Goal: Transaction & Acquisition: Purchase product/service

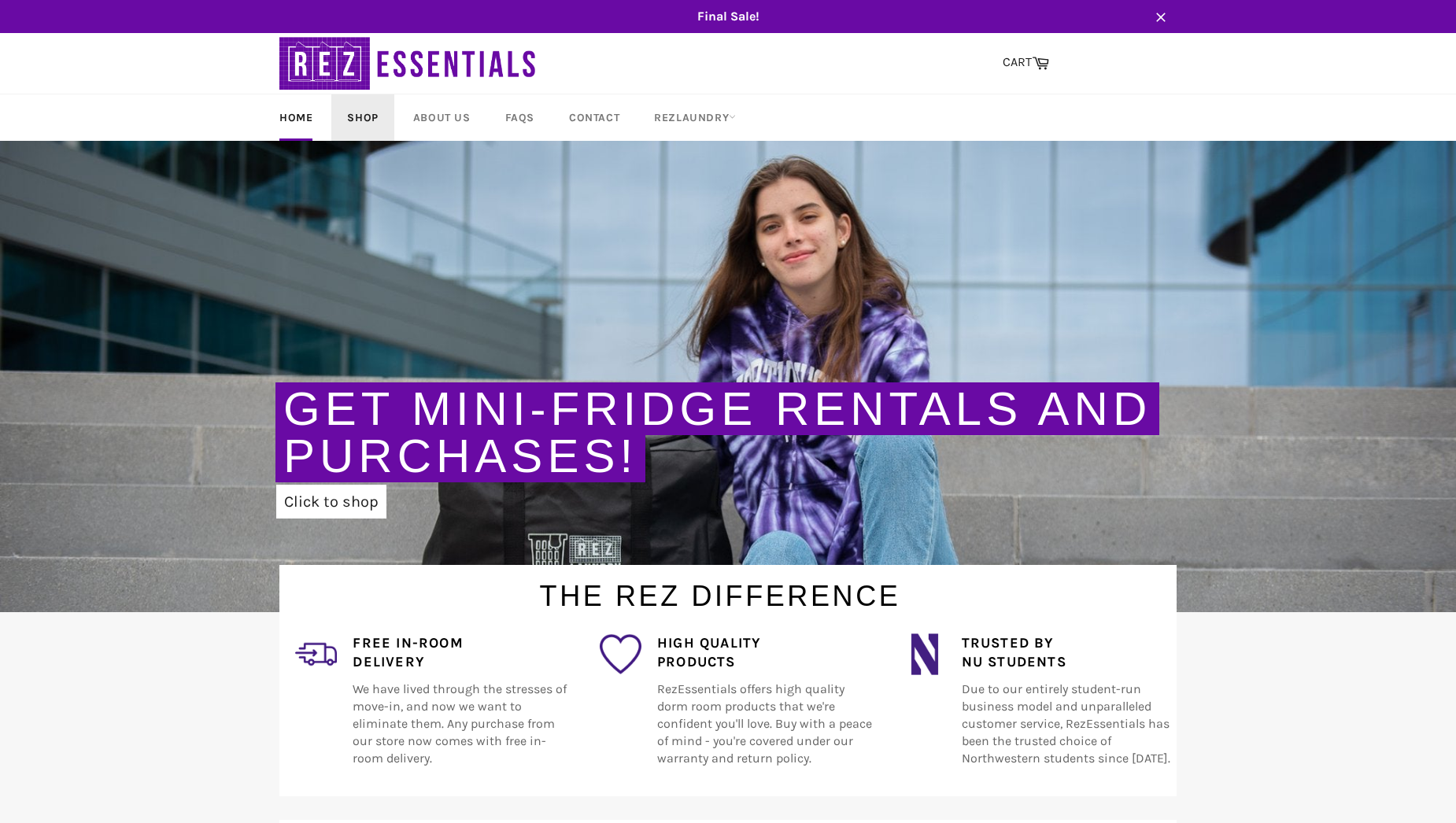
click at [373, 118] on link "Shop" at bounding box center [363, 118] width 62 height 46
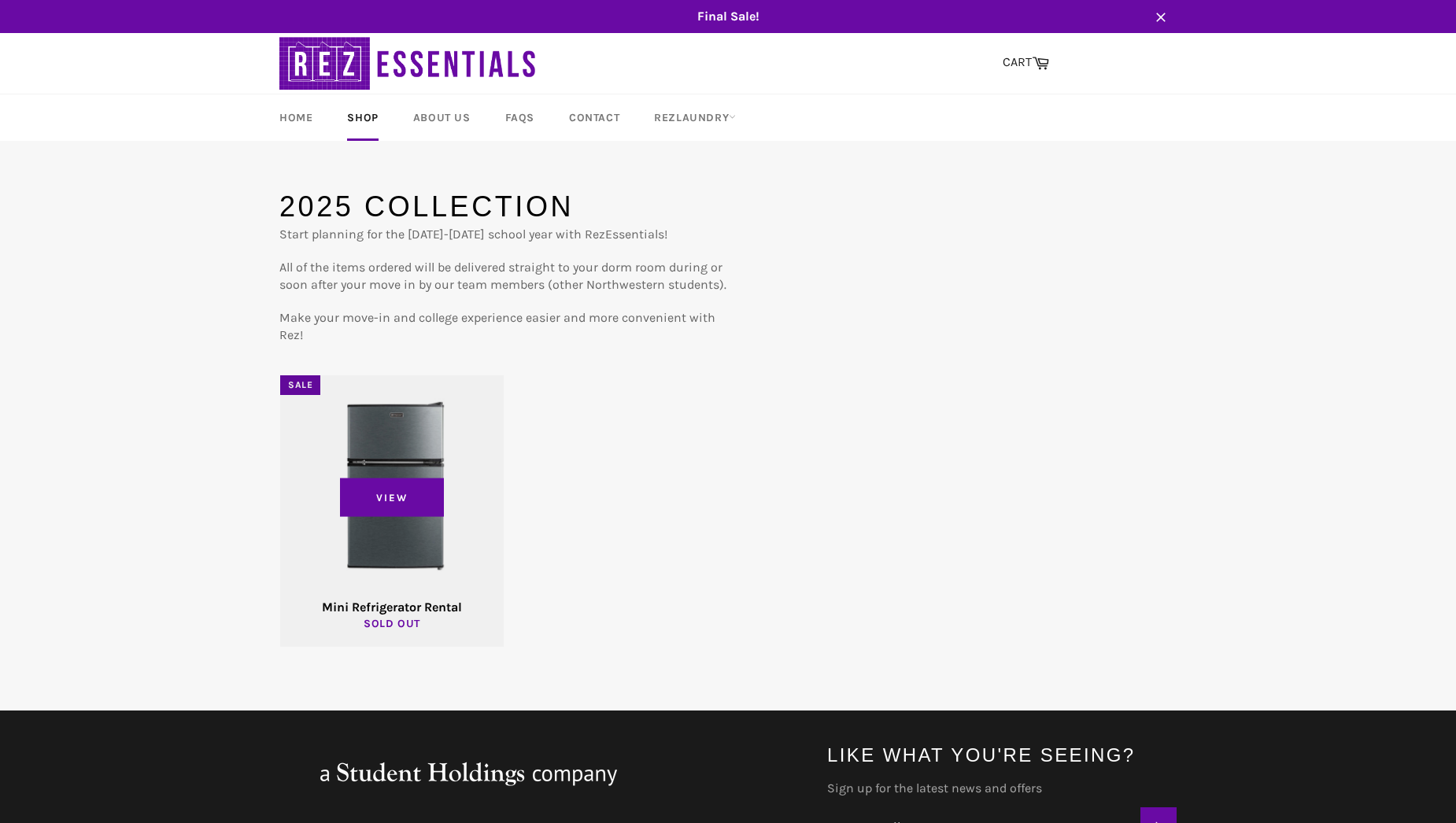
click at [473, 386] on div "View" at bounding box center [391, 510] width 224 height 272
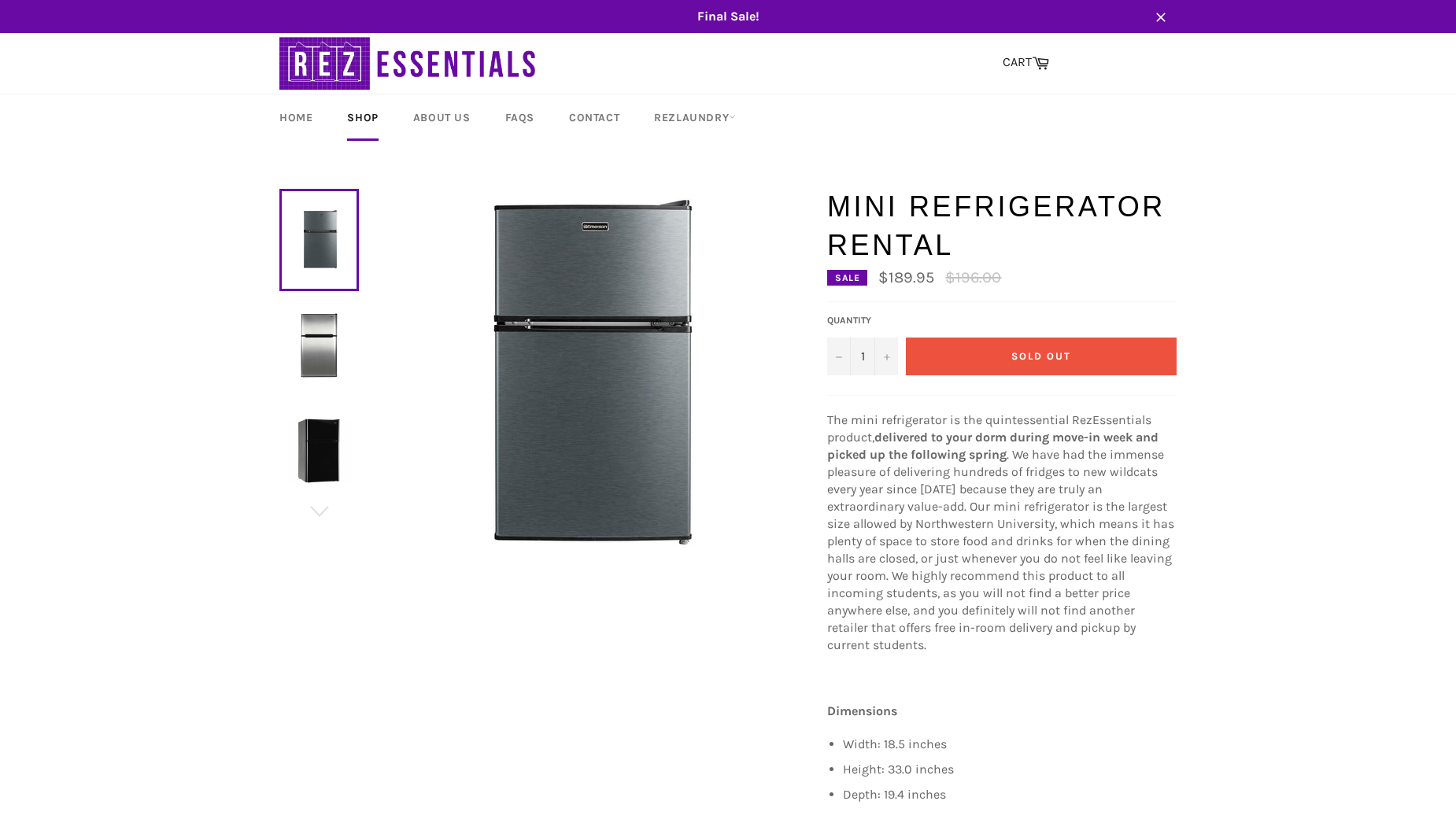
click at [323, 348] on img at bounding box center [319, 346] width 64 height 64
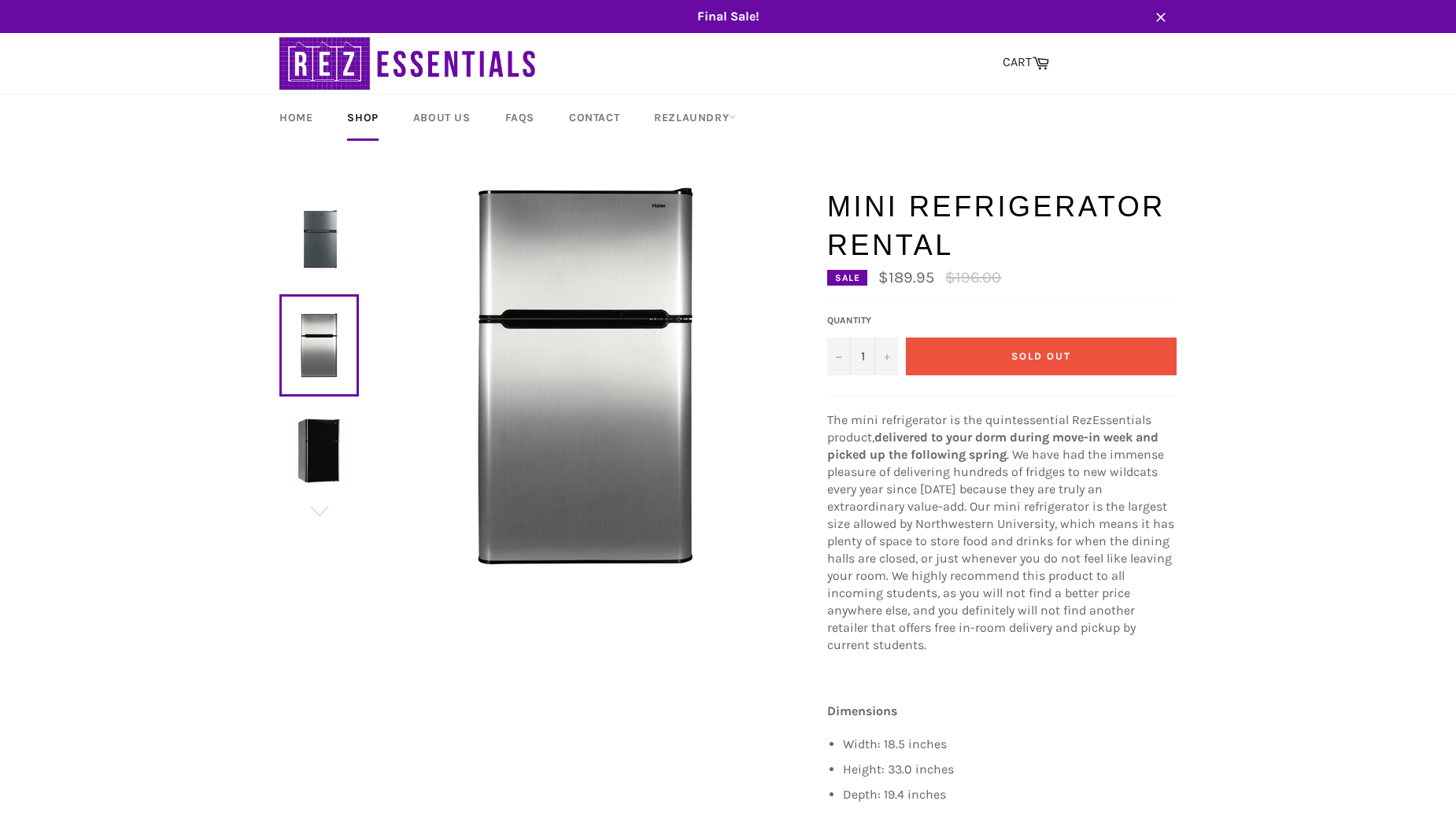
click at [332, 459] on img at bounding box center [319, 451] width 64 height 64
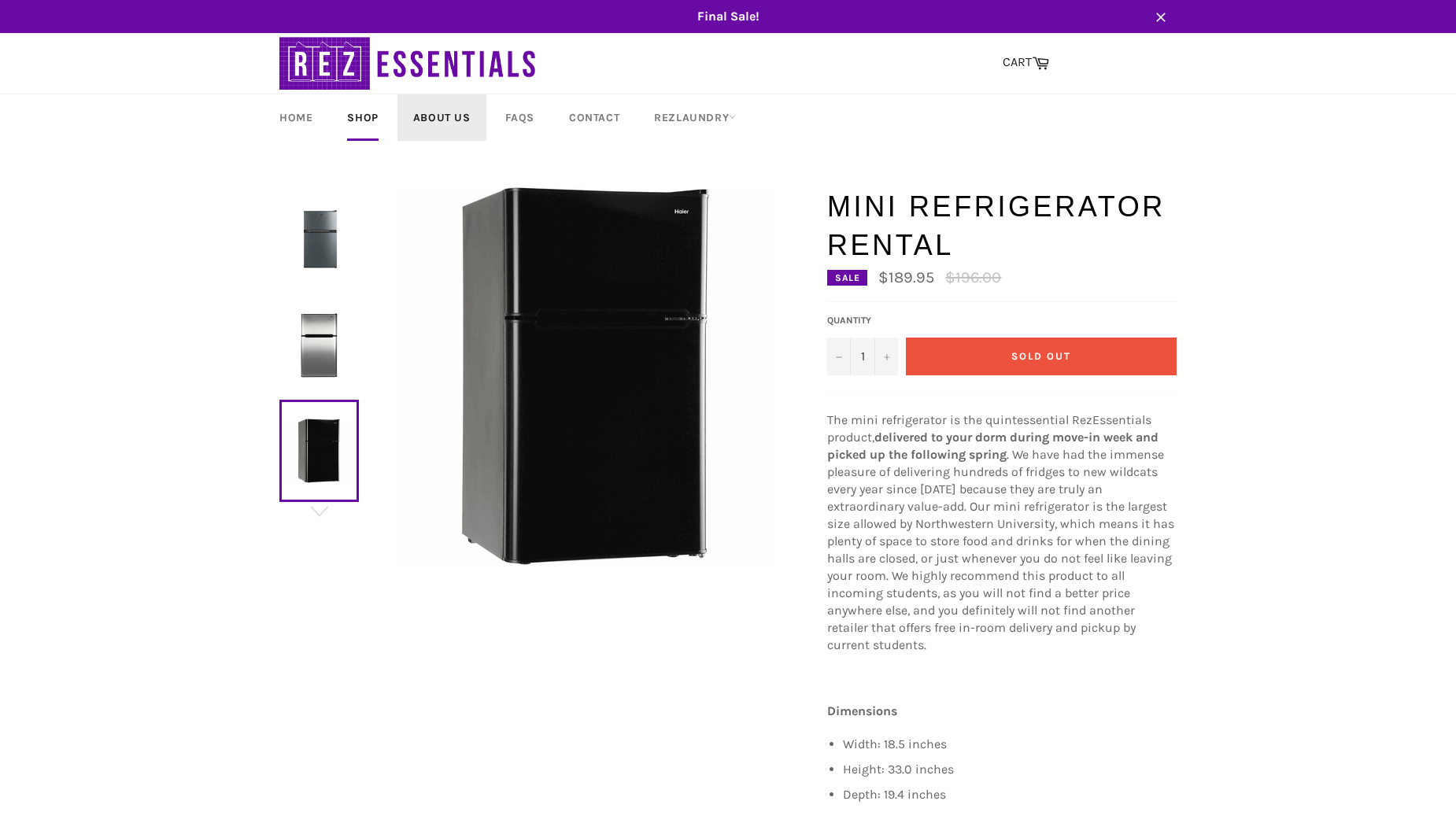
click at [438, 125] on link "About Us" at bounding box center [442, 118] width 89 height 46
